Goal: Find specific page/section: Find specific page/section

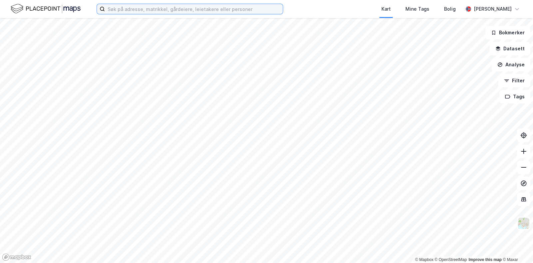
click at [219, 12] on input at bounding box center [194, 9] width 178 height 10
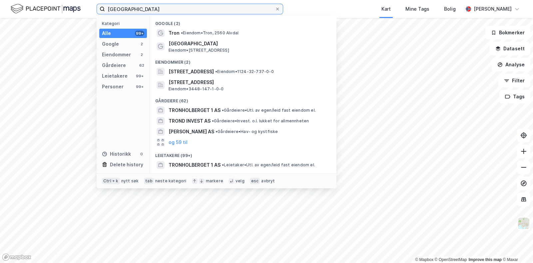
type input "[GEOGRAPHIC_DATA]"
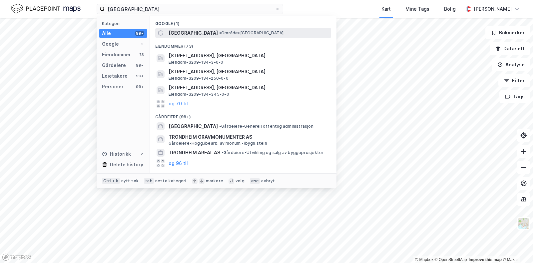
click at [219, 31] on span "• Område • [GEOGRAPHIC_DATA]" at bounding box center [251, 32] width 64 height 5
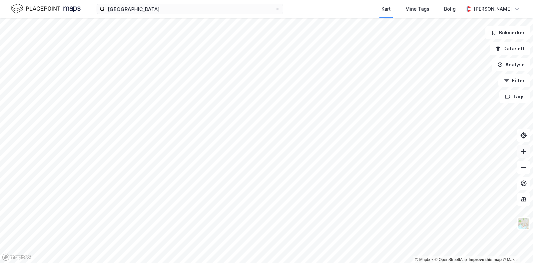
click at [524, 152] on icon at bounding box center [523, 151] width 7 height 7
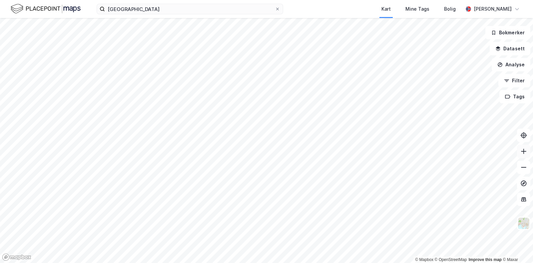
click at [524, 152] on icon at bounding box center [523, 151] width 7 height 7
